Goal: Communication & Community: Connect with others

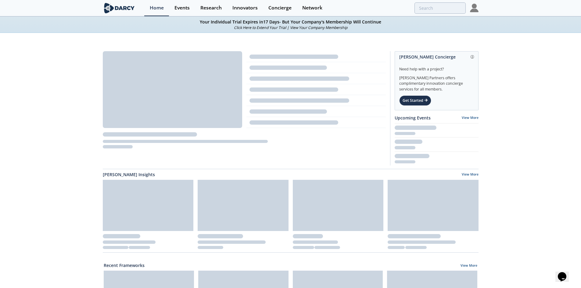
click at [401, 107] on div "[PERSON_NAME] Concierge Need help with a project? [PERSON_NAME] Partners offers…" at bounding box center [436, 80] width 84 height 59
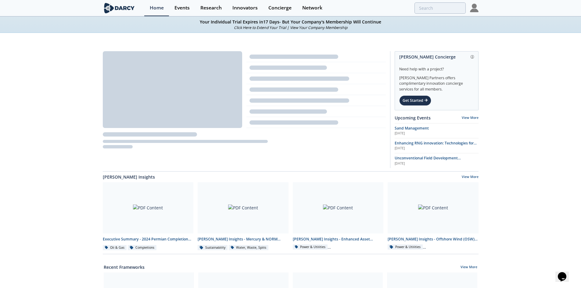
click at [473, 2] on div at bounding box center [474, 8] width 9 height 16
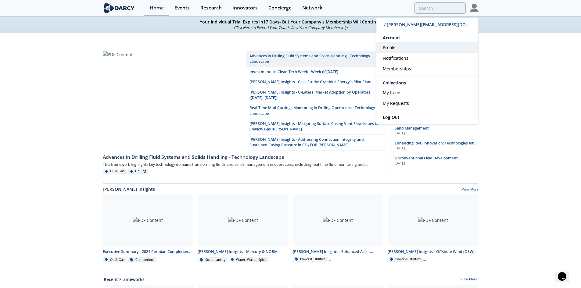
click at [416, 44] on link "Profile" at bounding box center [427, 47] width 102 height 11
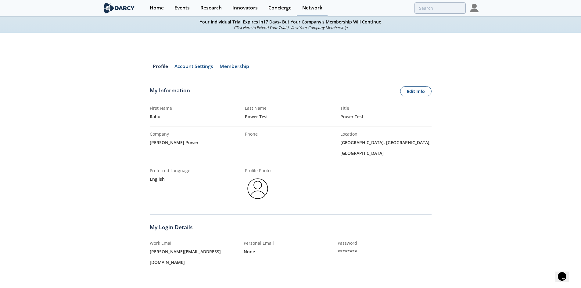
click at [323, 5] on link "Network" at bounding box center [312, 8] width 31 height 16
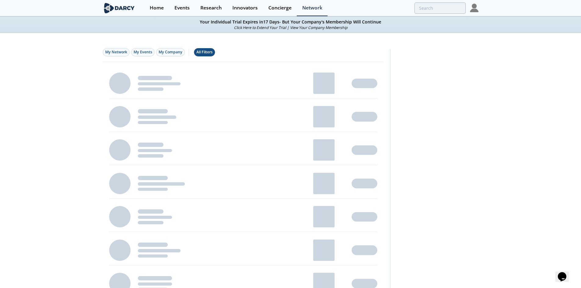
click at [201, 52] on div "All Filters" at bounding box center [204, 51] width 16 height 5
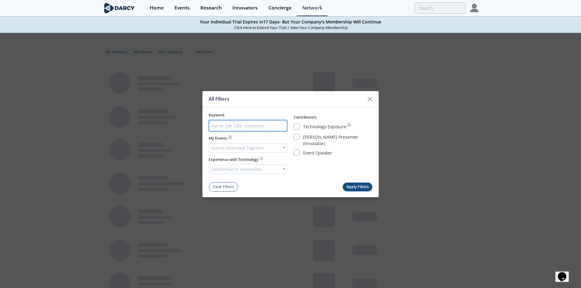
click at [264, 123] on input "search" at bounding box center [248, 125] width 79 height 11
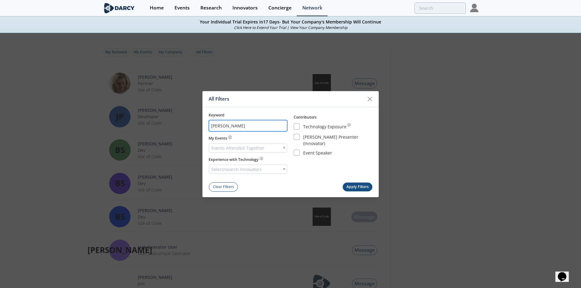
type input "[PERSON_NAME]"
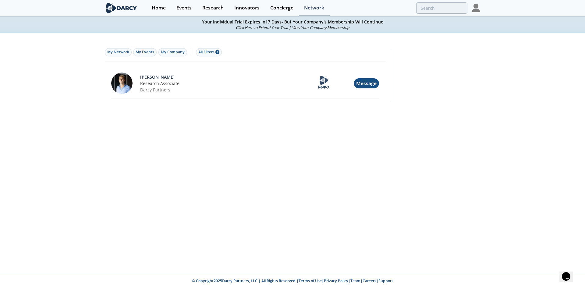
click at [362, 82] on span "Message" at bounding box center [366, 83] width 20 height 7
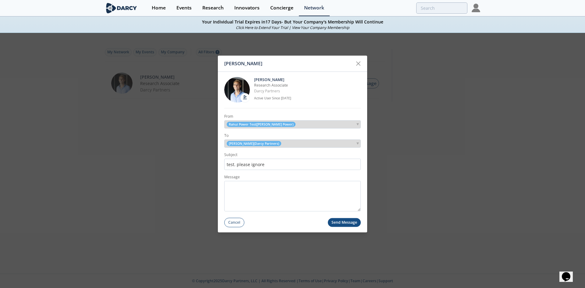
type input "test. please ignore"
paste textarea "test. please ignore"
type textarea "test. please ignore"
click at [352, 223] on button "Send Message" at bounding box center [344, 222] width 33 height 9
